Goal: Task Accomplishment & Management: Use online tool/utility

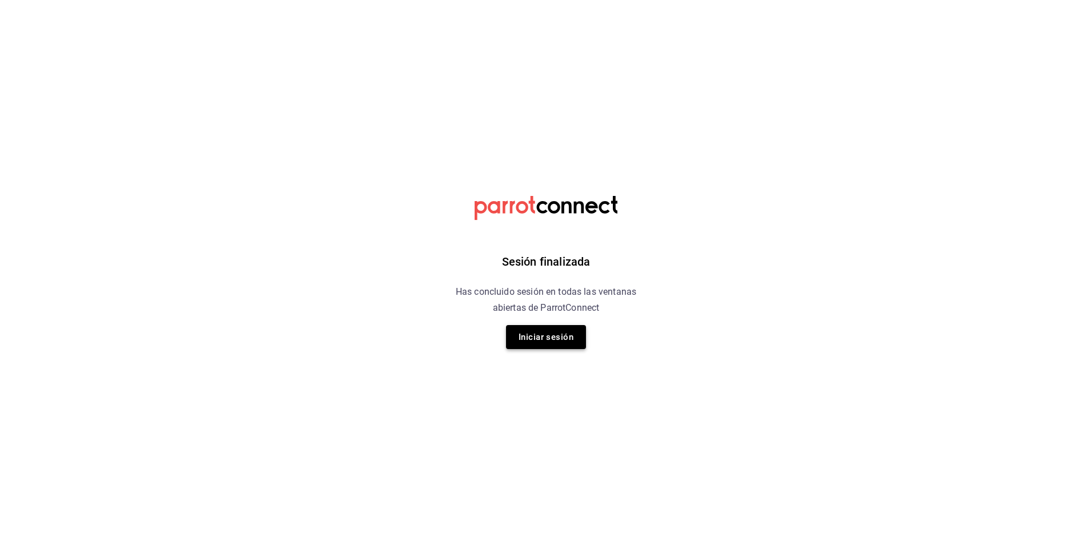
click at [526, 338] on button "Iniciar sesión" at bounding box center [546, 337] width 80 height 24
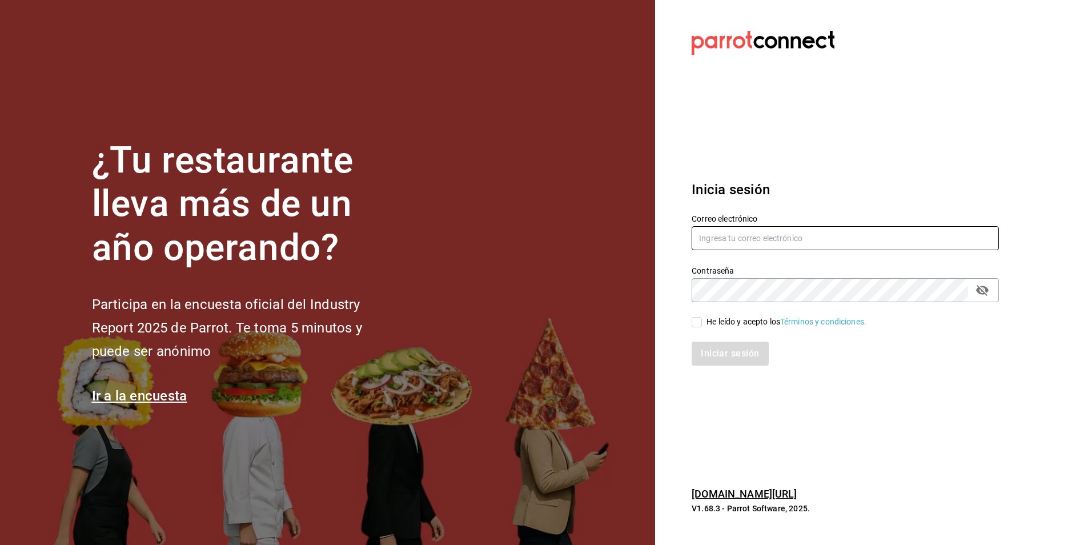
type input "[EMAIL_ADDRESS][DOMAIN_NAME]"
drag, startPoint x: 703, startPoint y: 321, endPoint x: 756, endPoint y: 376, distance: 76.3
click at [704, 320] on span "He leído y acepto los Términos y condiciones." at bounding box center [784, 322] width 164 height 12
click at [702, 320] on input "He leído y acepto los Términos y condiciones." at bounding box center [697, 322] width 10 height 10
checkbox input "true"
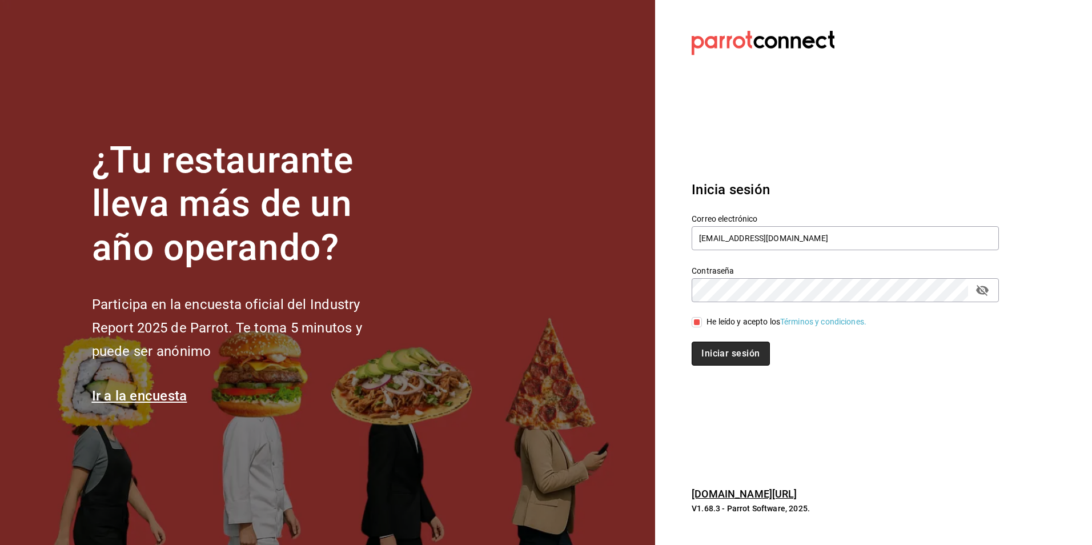
click at [729, 352] on button "Iniciar sesión" at bounding box center [731, 354] width 78 height 24
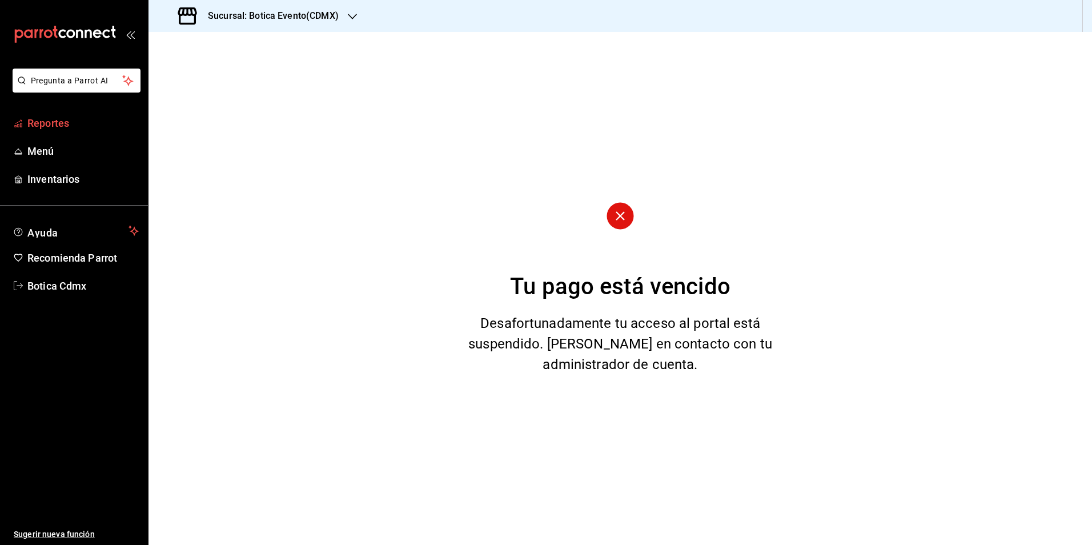
click at [39, 123] on span "Reportes" at bounding box center [82, 122] width 111 height 15
click at [299, 23] on div "Sucursal: Botica Evento(CDMX)" at bounding box center [260, 16] width 204 height 32
click at [282, 76] on div "Botica (CDMX)" at bounding box center [234, 75] width 153 height 12
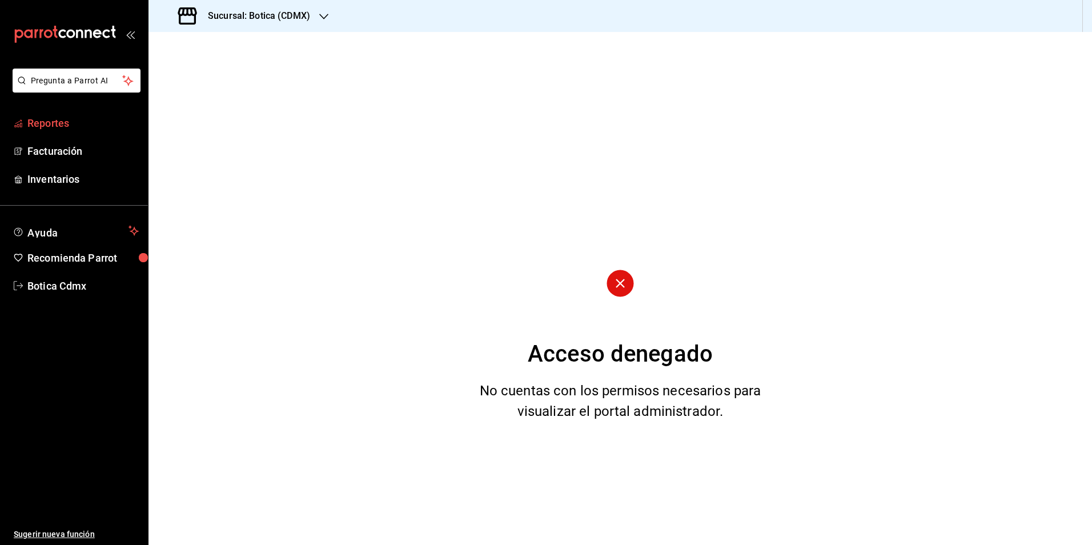
click at [60, 127] on span "Reportes" at bounding box center [82, 122] width 111 height 15
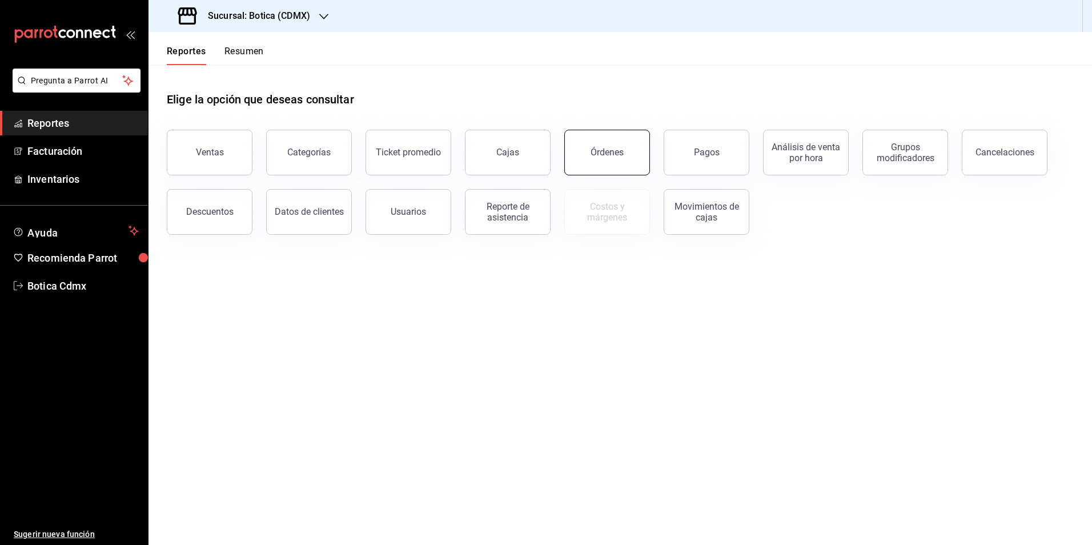
click at [603, 170] on button "Órdenes" at bounding box center [607, 153] width 86 height 46
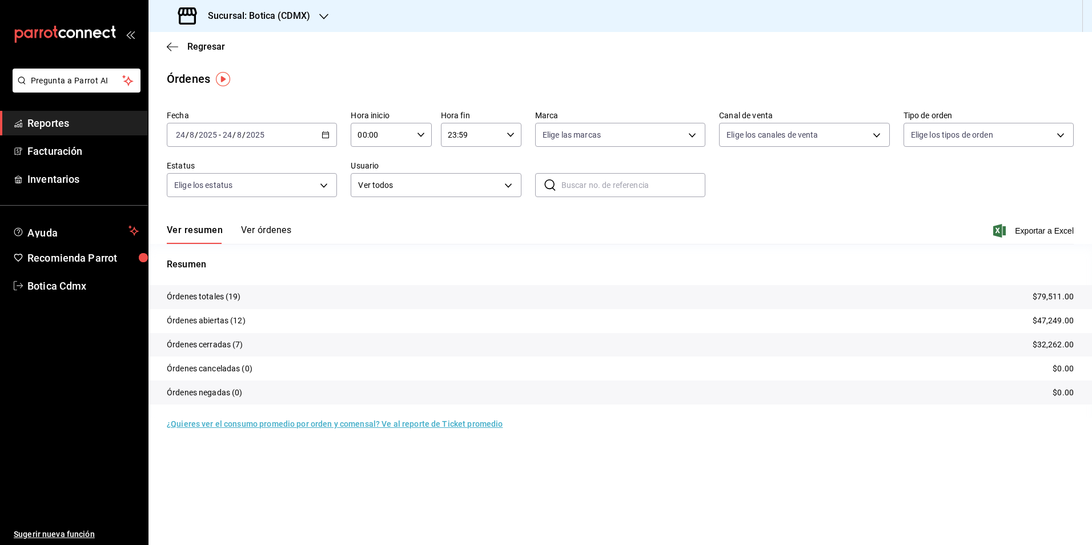
click at [378, 126] on input "00:00" at bounding box center [381, 134] width 61 height 23
click at [364, 227] on button "02" at bounding box center [371, 218] width 36 height 23
type input "02:00"
